Goal: Navigation & Orientation: Find specific page/section

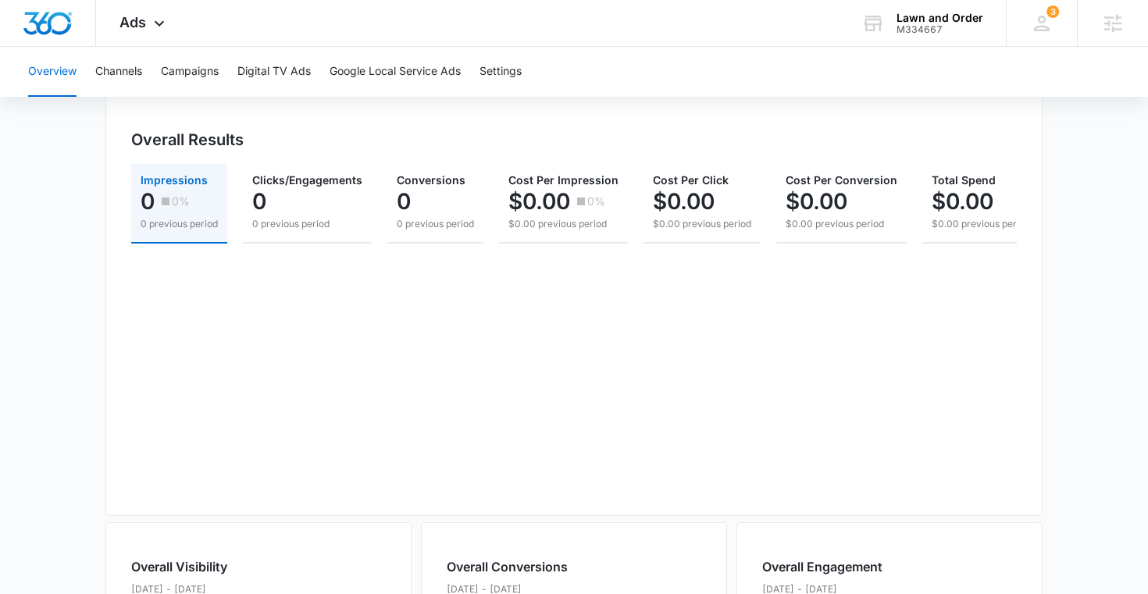
scroll to position [194, 0]
click at [1053, 20] on icon at bounding box center [1041, 23] width 23 height 23
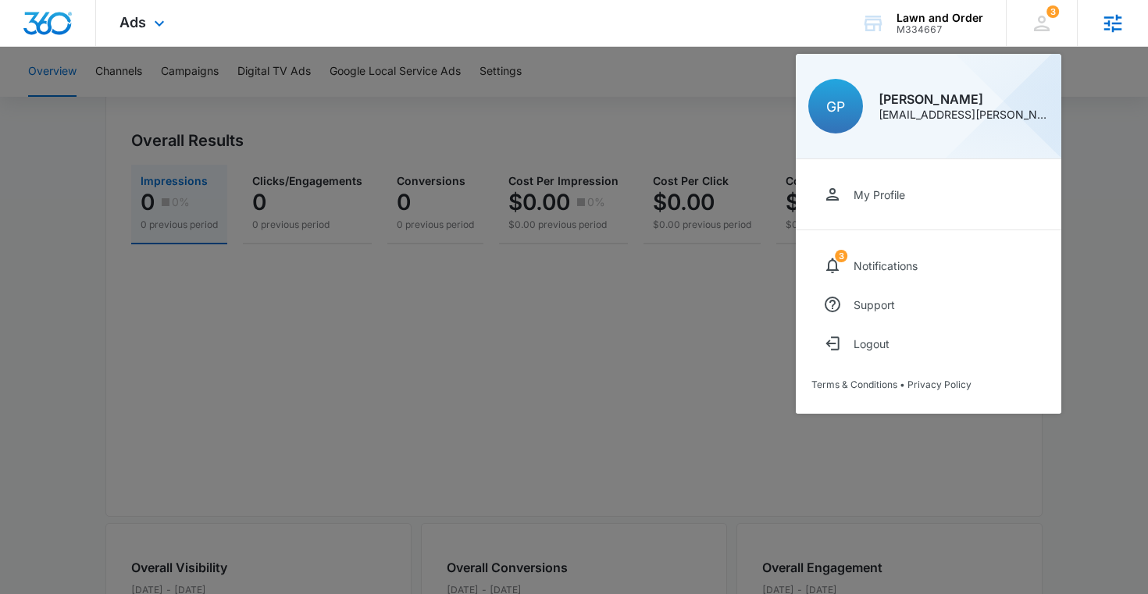
click at [1097, 34] on div "Agencies" at bounding box center [1112, 23] width 71 height 46
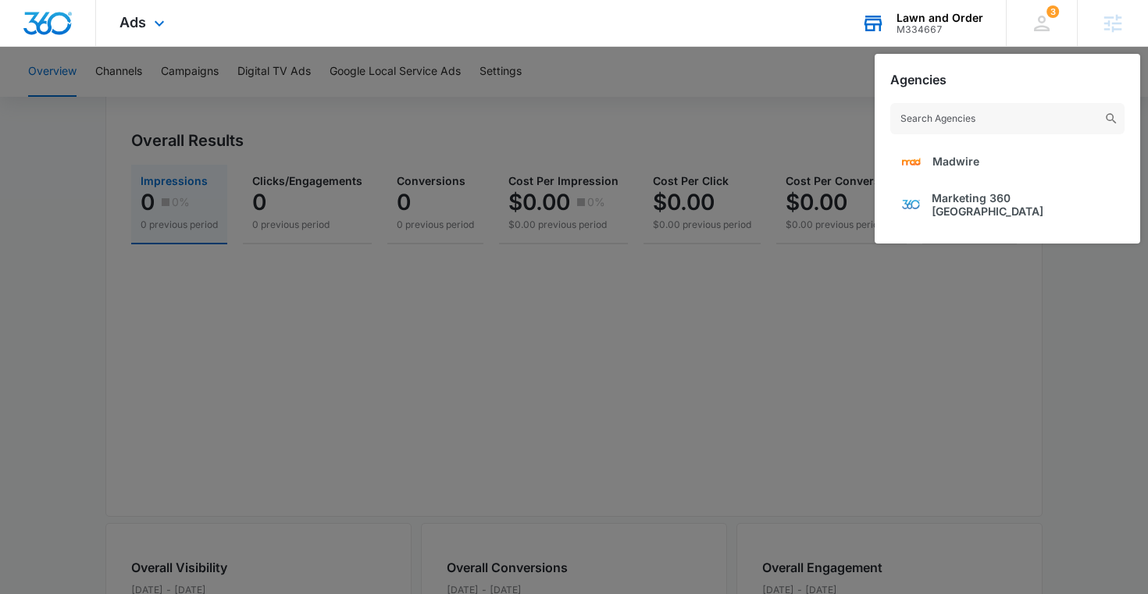
click at [920, 14] on div "Lawn and Order" at bounding box center [939, 18] width 87 height 12
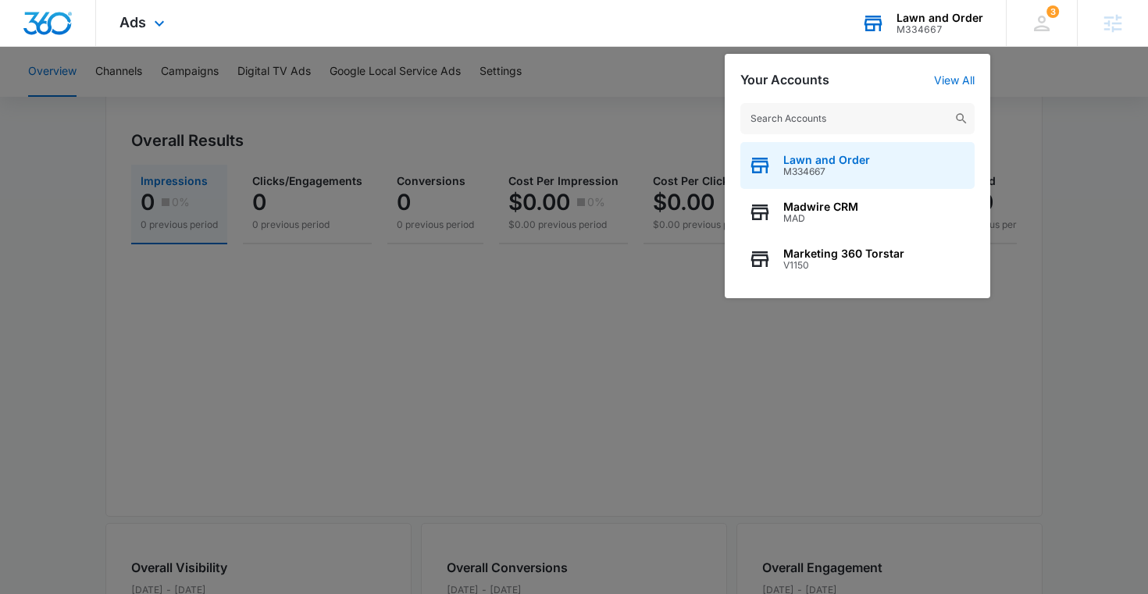
click at [836, 151] on div "Lawn and Order M334667" at bounding box center [857, 165] width 234 height 47
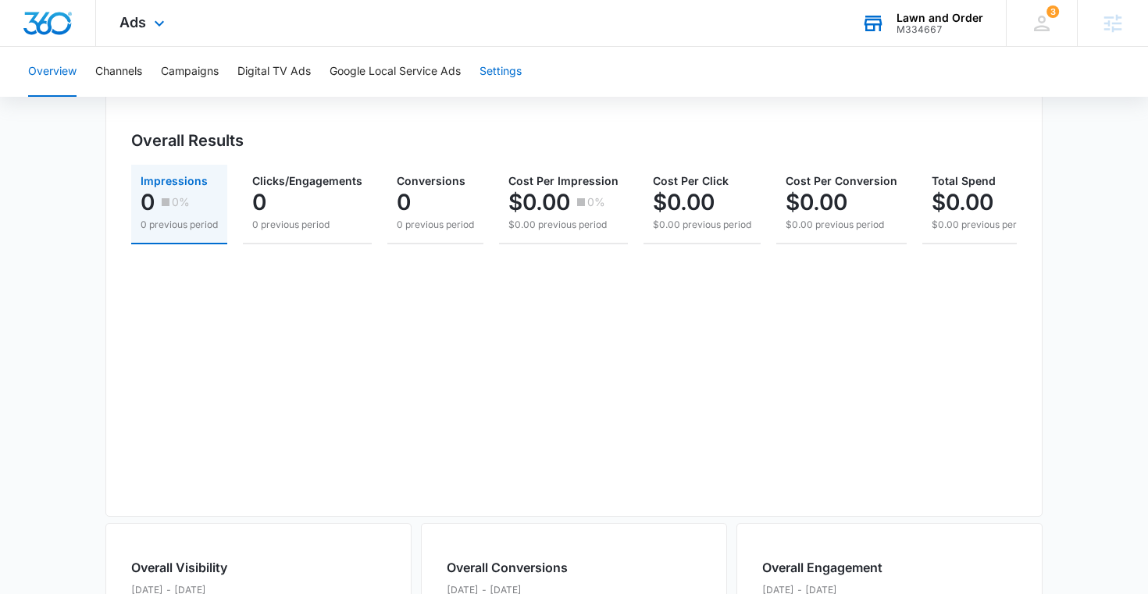
click at [488, 72] on button "Settings" at bounding box center [500, 72] width 42 height 50
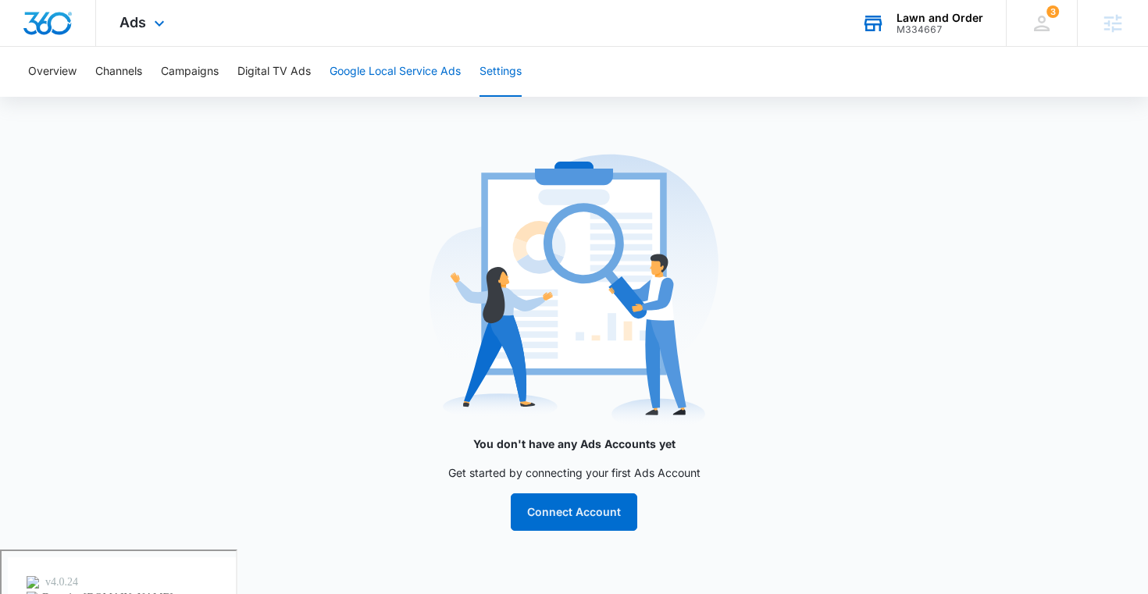
click at [419, 83] on button "Google Local Service Ads" at bounding box center [395, 72] width 131 height 50
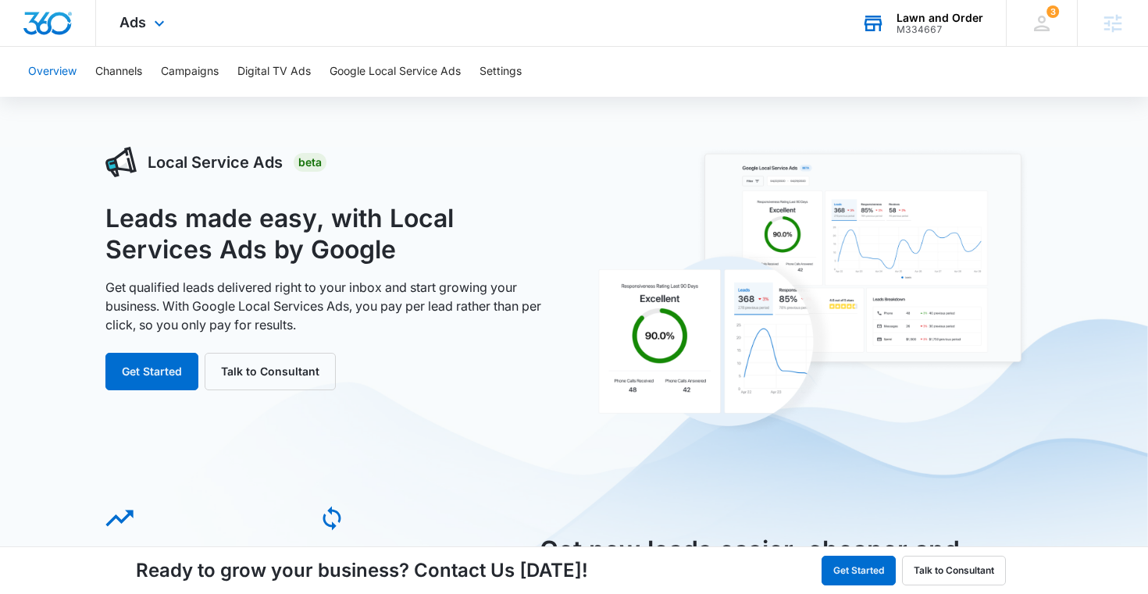
click at [55, 73] on button "Overview" at bounding box center [52, 72] width 48 height 50
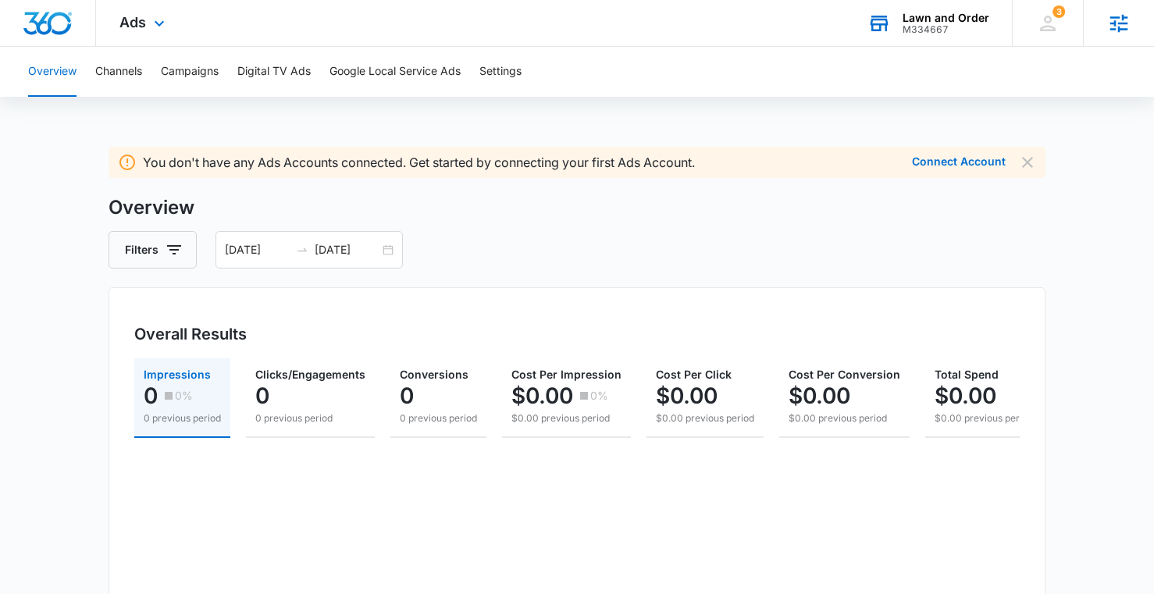
click at [1108, 23] on icon at bounding box center [1118, 23] width 23 height 23
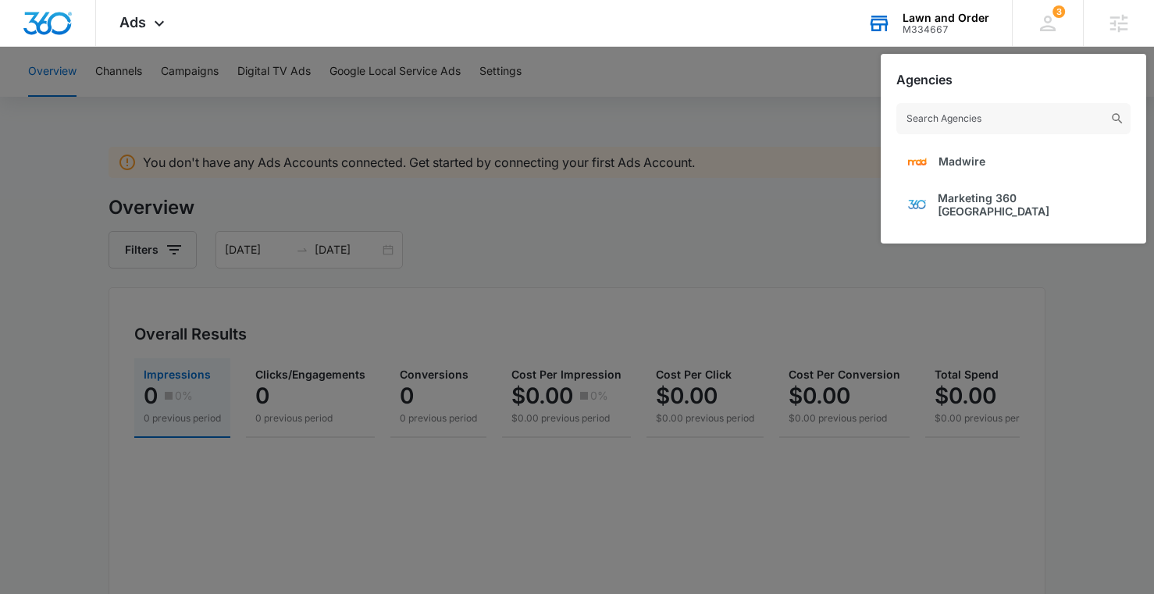
click at [793, 116] on div at bounding box center [577, 297] width 1154 height 594
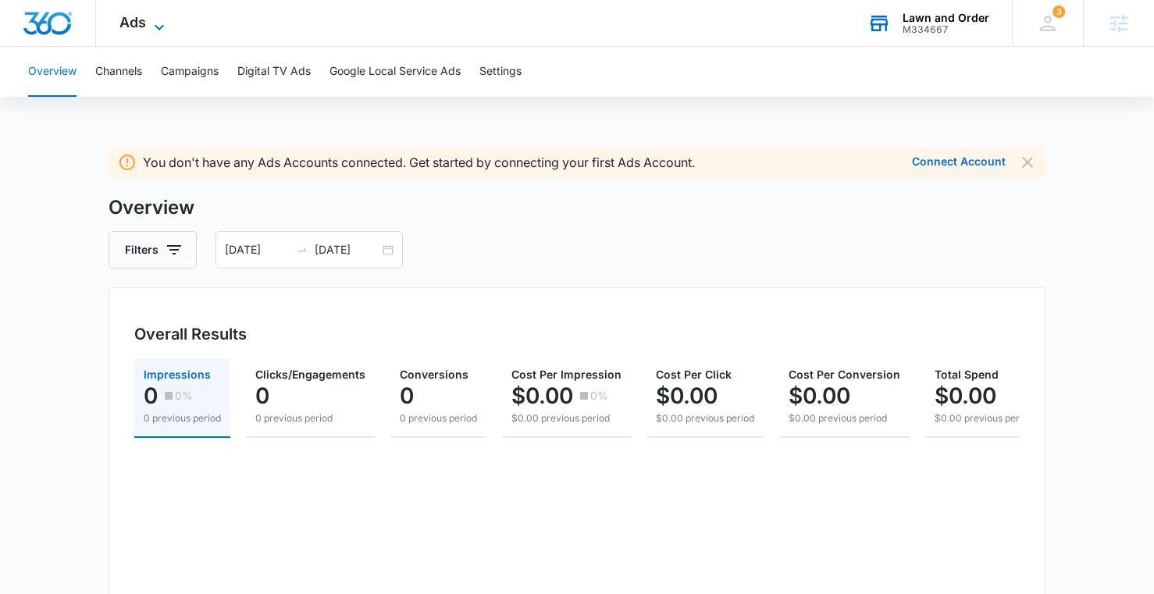
click at [144, 14] on span "Ads" at bounding box center [132, 22] width 27 height 16
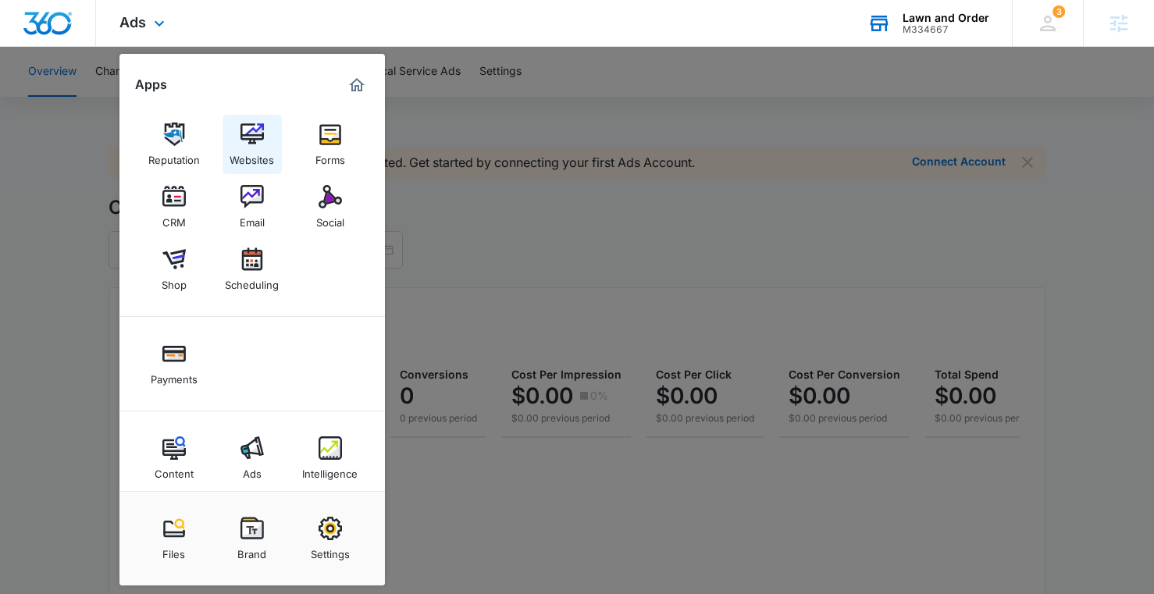
click at [242, 149] on div "Websites" at bounding box center [252, 156] width 45 height 20
